Goal: Transaction & Acquisition: Purchase product/service

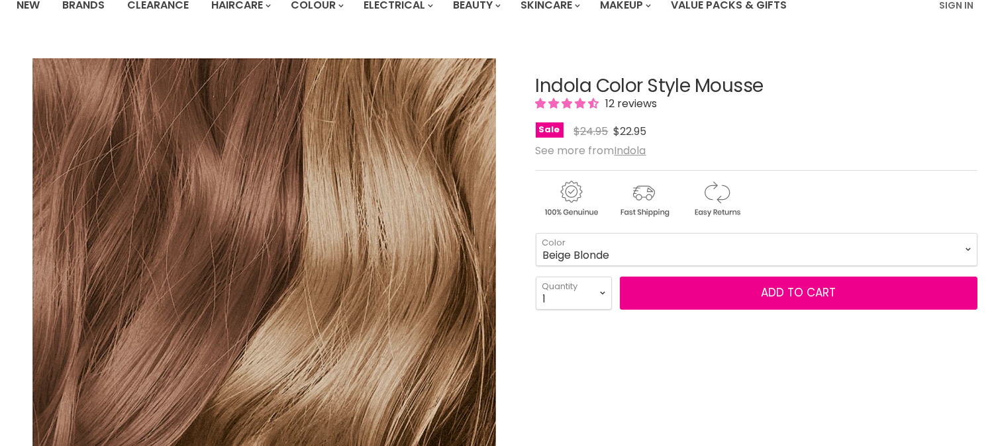
scroll to position [147, 0]
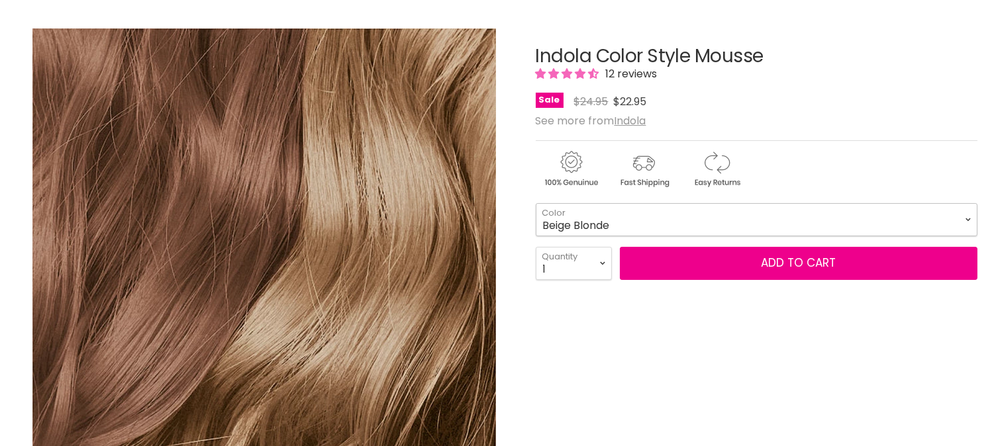
click at [967, 217] on select "Beige Blonde Honey Blonde Medium Blonde Dark Blonde Medium Brown Strawberry Ros…" at bounding box center [757, 219] width 442 height 33
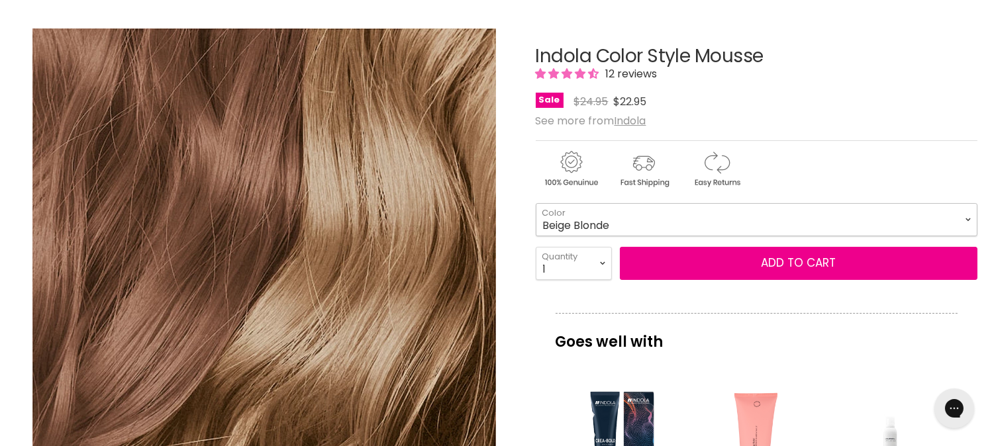
scroll to position [0, 0]
click at [536, 203] on select "Beige Blonde Honey Blonde Medium Blonde Dark Blonde Medium Brown Strawberry Ros…" at bounding box center [757, 219] width 442 height 33
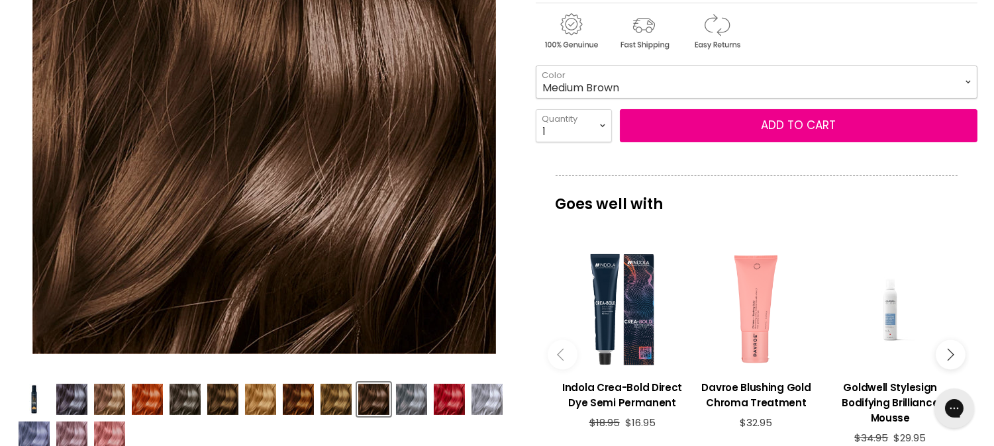
scroll to position [255, 0]
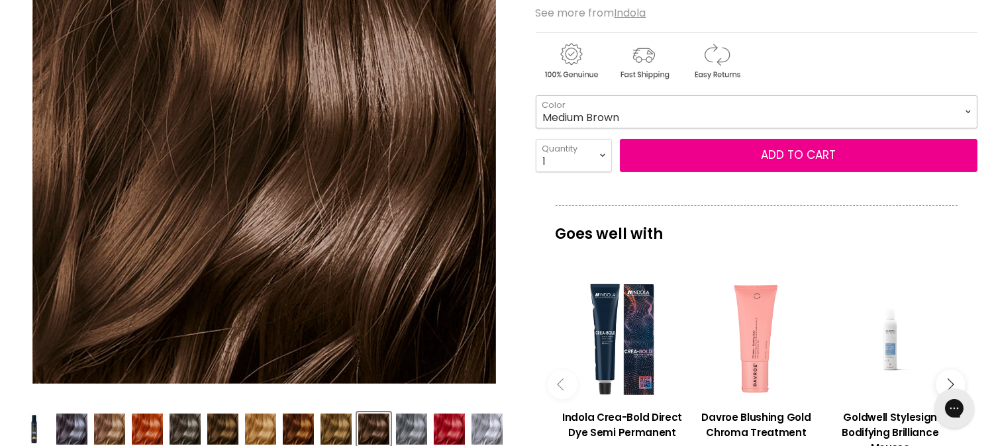
click at [965, 107] on select "Beige Blonde Honey Blonde Medium Blonde Dark Blonde Medium Brown Strawberry Ros…" at bounding box center [757, 111] width 442 height 33
click at [536, 95] on select "Beige Blonde Honey Blonde Medium Blonde Dark Blonde Medium Brown Strawberry Ros…" at bounding box center [757, 111] width 442 height 33
select select "Dark Blonde"
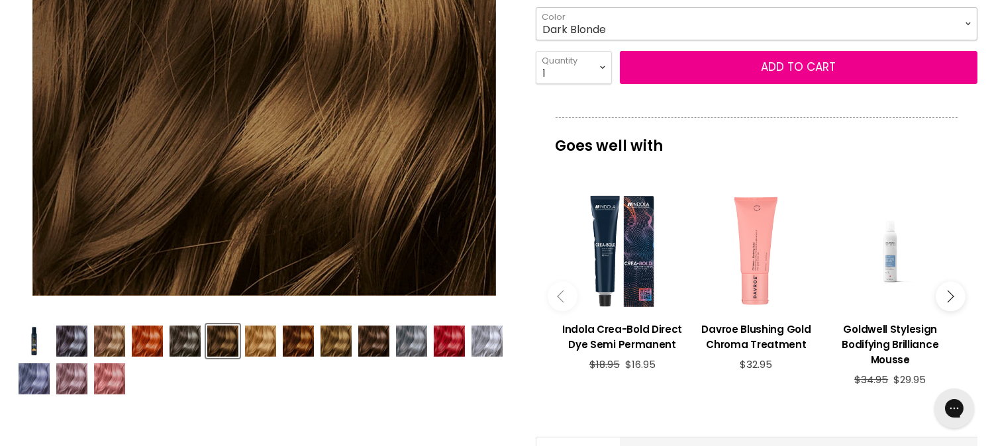
scroll to position [373, 0]
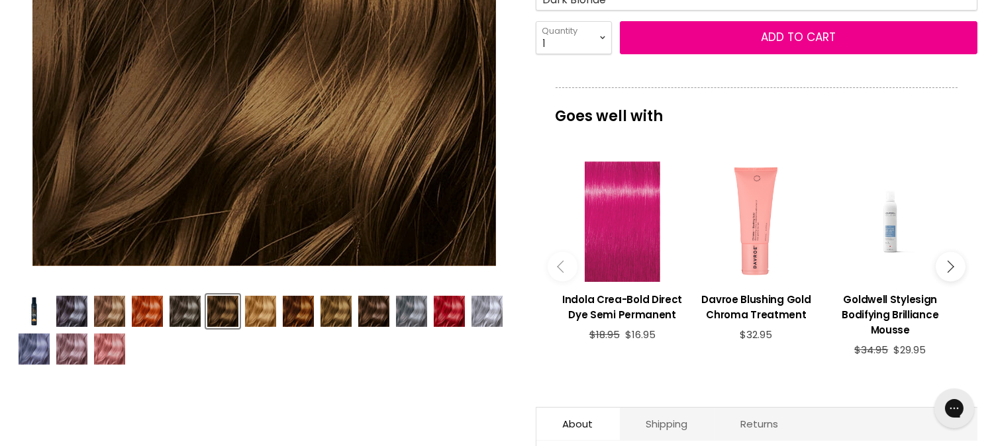
click at [639, 259] on div "Main content" at bounding box center [622, 222] width 121 height 121
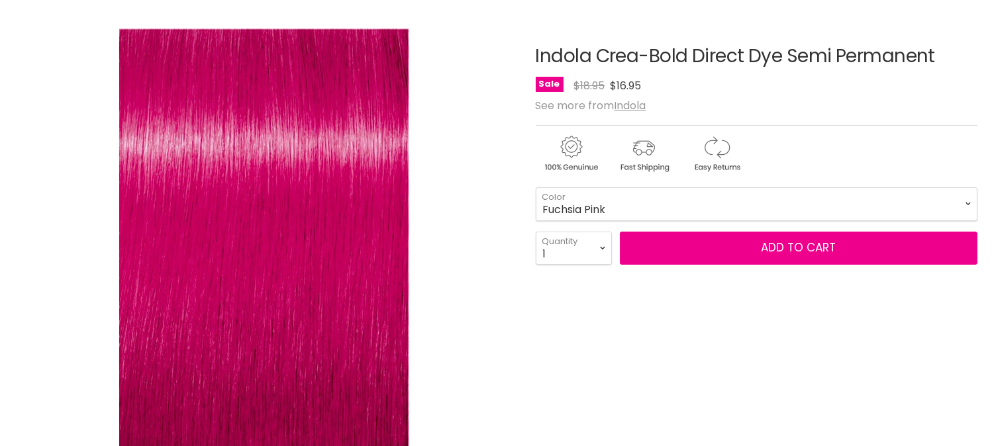
scroll to position [147, 0]
click at [968, 201] on select "Fuchsia Pink Bright Red Pastel Lavender True Pink Turquoise Blue Indigo Blue Ca…" at bounding box center [757, 203] width 442 height 33
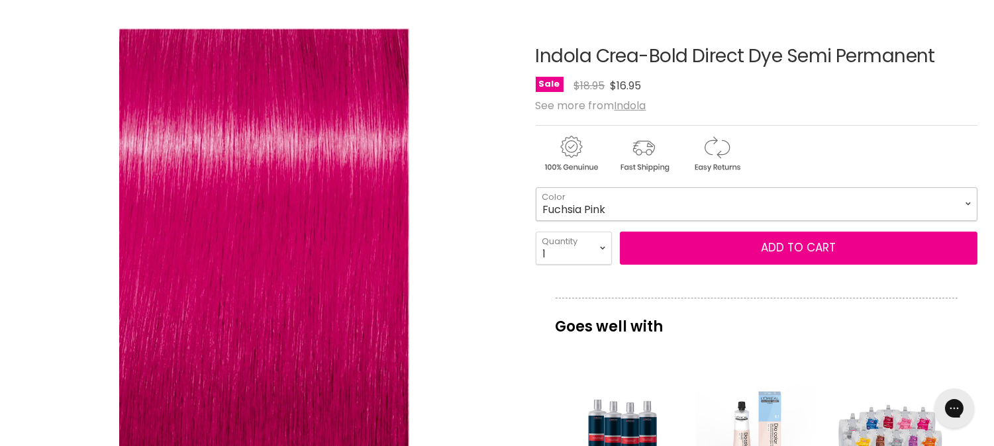
scroll to position [0, 0]
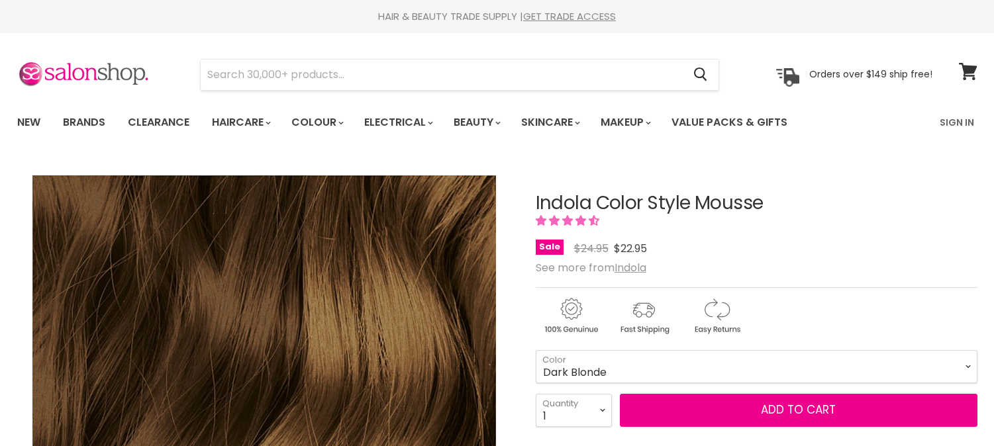
select select "Dark Blonde"
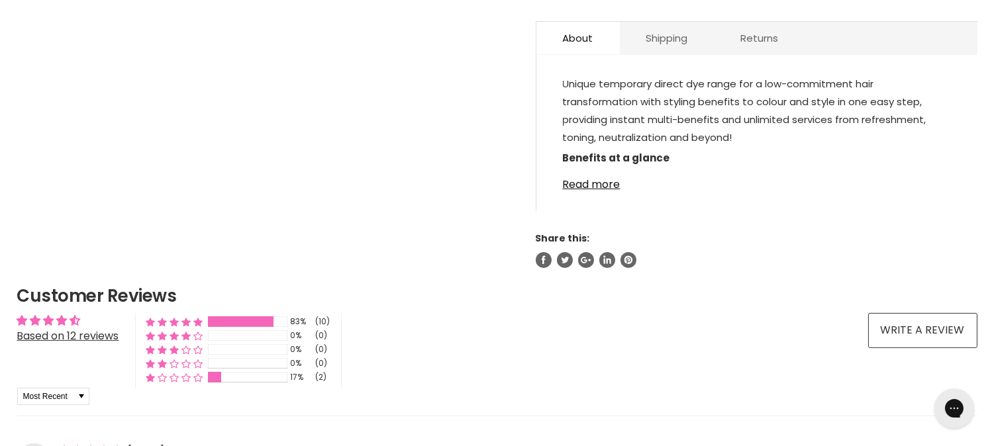
scroll to position [798, 0]
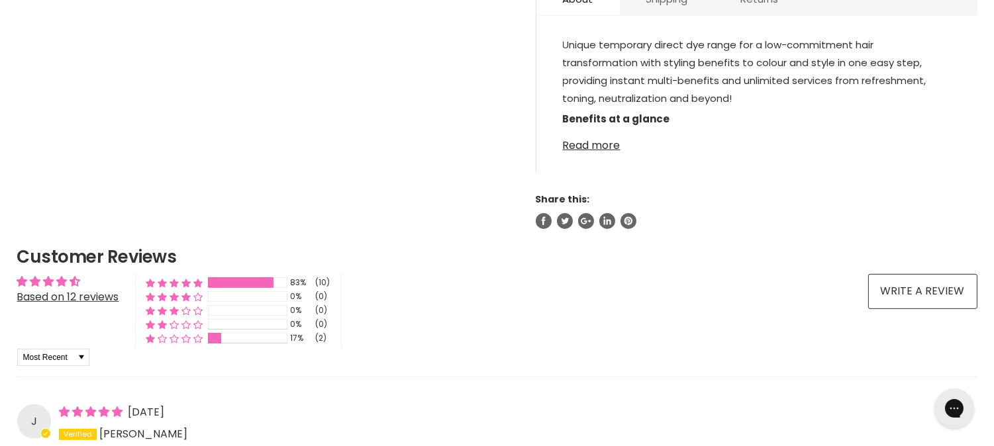
click at [593, 142] on link "Read more" at bounding box center [757, 142] width 388 height 20
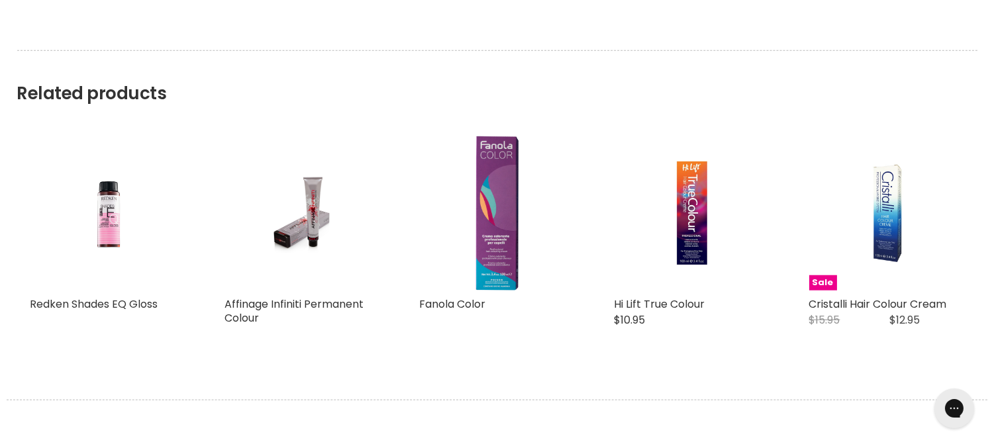
scroll to position [2339, 0]
